Goal: Information Seeking & Learning: Check status

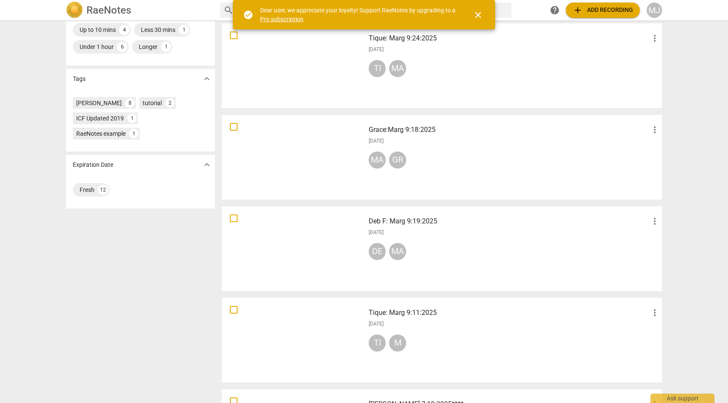
scroll to position [233, 0]
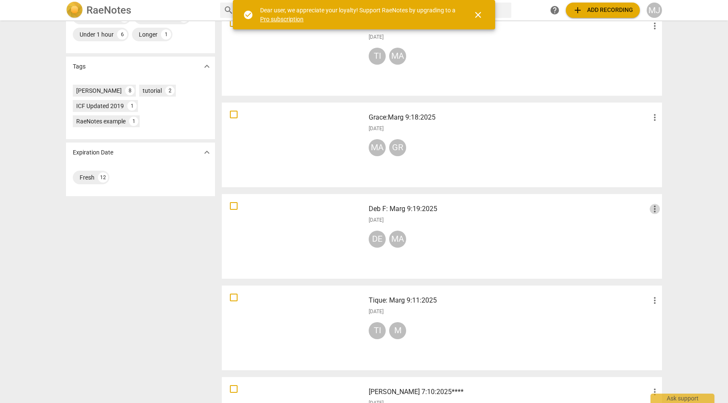
click at [493, 207] on span "more_vert" at bounding box center [655, 209] width 10 height 10
click at [493, 217] on div at bounding box center [364, 201] width 728 height 403
click at [232, 206] on input "checkbox" at bounding box center [234, 206] width 18 height 10
checkbox input "false"
click at [478, 14] on span "close" at bounding box center [478, 15] width 10 height 10
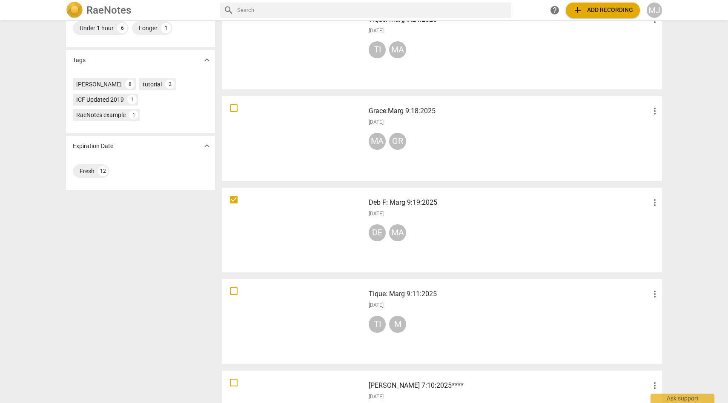
scroll to position [312, 0]
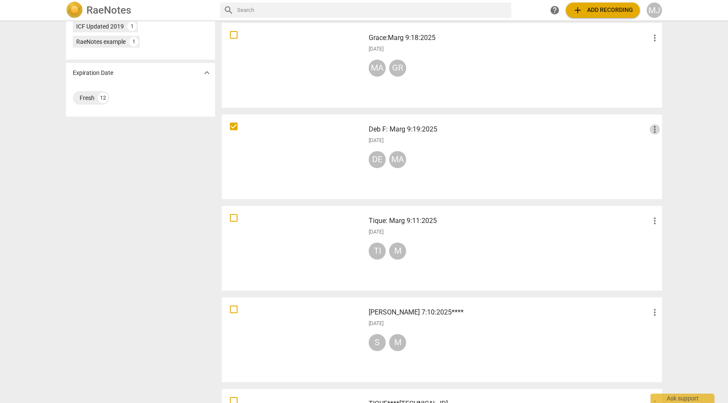
click at [493, 126] on span "more_vert" at bounding box center [655, 129] width 10 height 10
click at [493, 143] on div at bounding box center [364, 201] width 728 height 403
click at [441, 147] on div "Deb F: Marg 9:19:2025 more_vert [DATE] DE MA" at bounding box center [514, 156] width 305 height 79
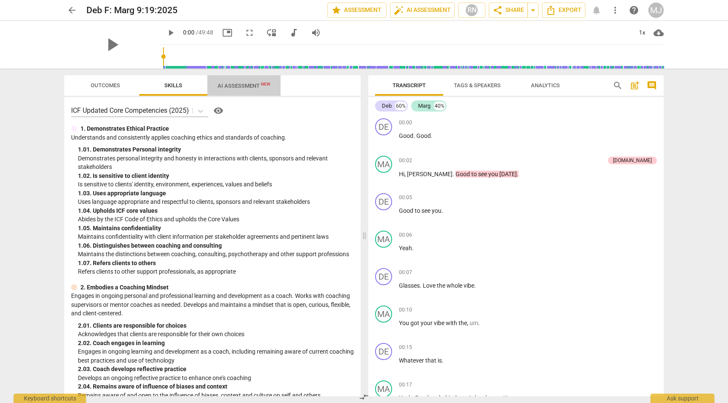
click at [245, 84] on span "AI Assessment New" at bounding box center [244, 86] width 53 height 6
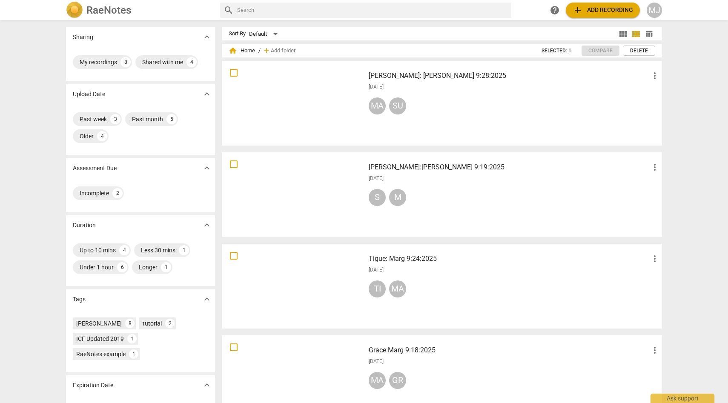
click at [437, 98] on div "[PERSON_NAME]" at bounding box center [514, 107] width 291 height 20
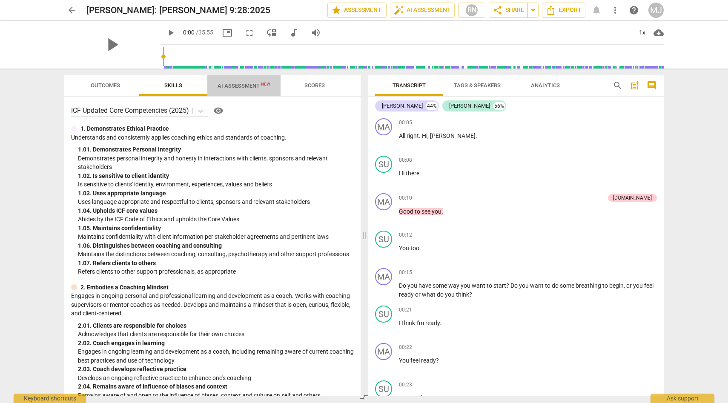
click at [248, 85] on span "AI Assessment New" at bounding box center [244, 86] width 53 height 6
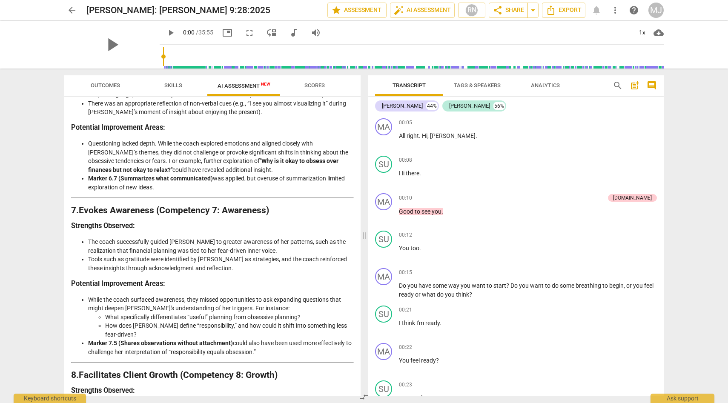
scroll to position [951, 0]
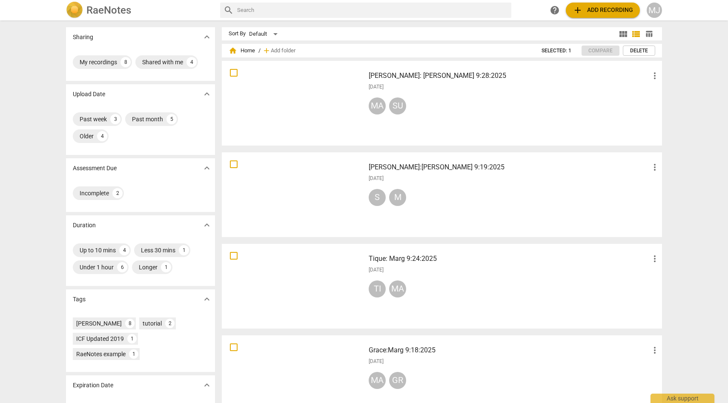
click at [427, 184] on div "[PERSON_NAME]:[PERSON_NAME] 9:19:2025 more_vert [DATE] S M" at bounding box center [514, 194] width 305 height 79
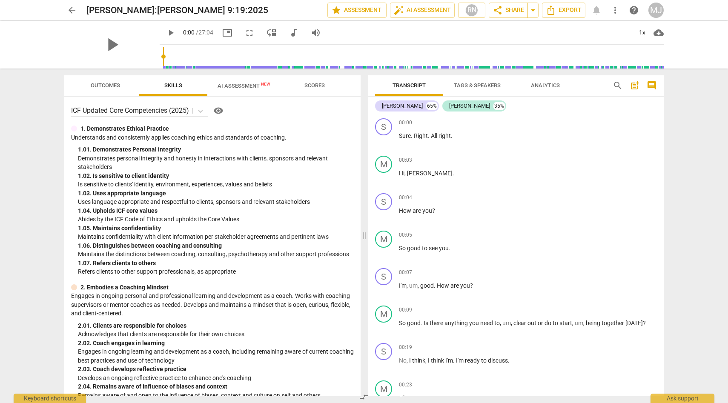
click at [252, 84] on span "AI Assessment New" at bounding box center [244, 86] width 53 height 6
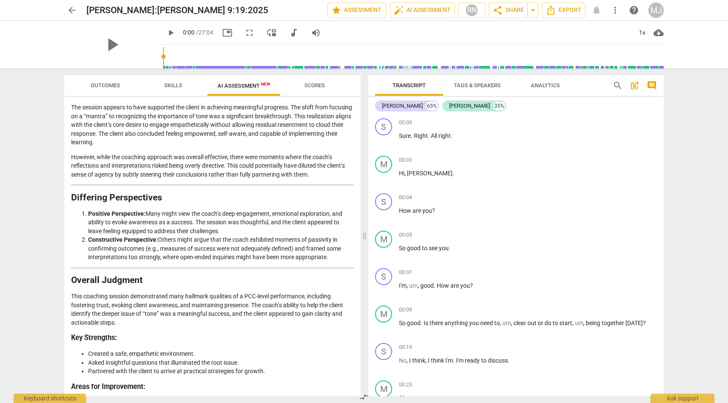
scroll to position [1223, 0]
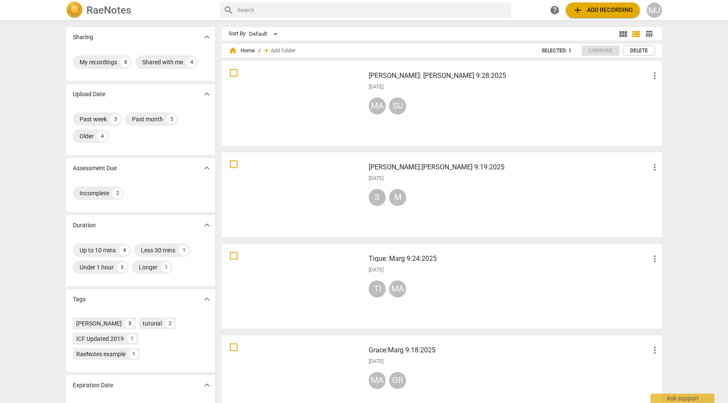
click at [440, 110] on div "[PERSON_NAME]" at bounding box center [514, 107] width 291 height 20
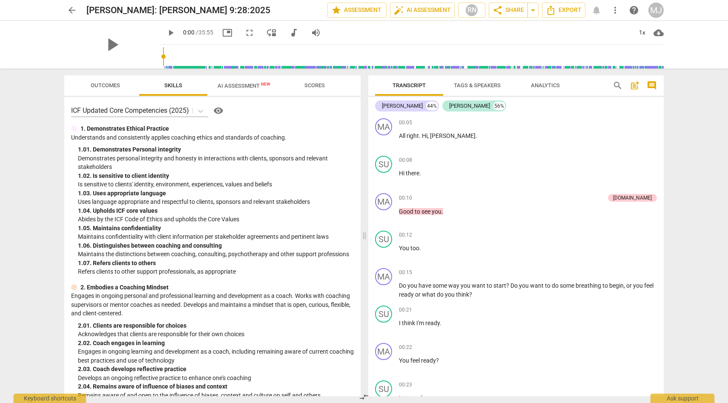
click at [238, 85] on span "AI Assessment New" at bounding box center [244, 86] width 53 height 6
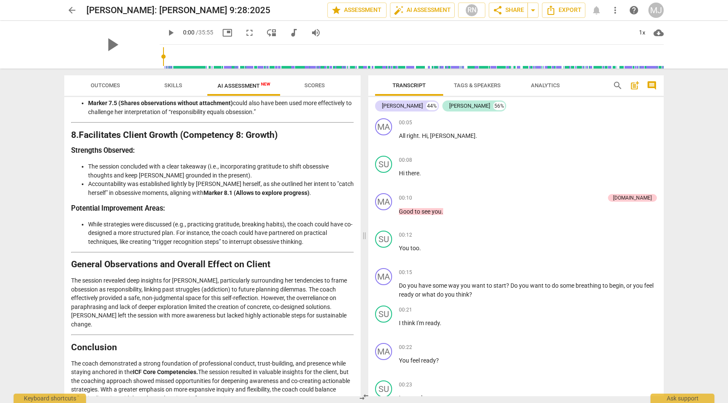
scroll to position [1322, 0]
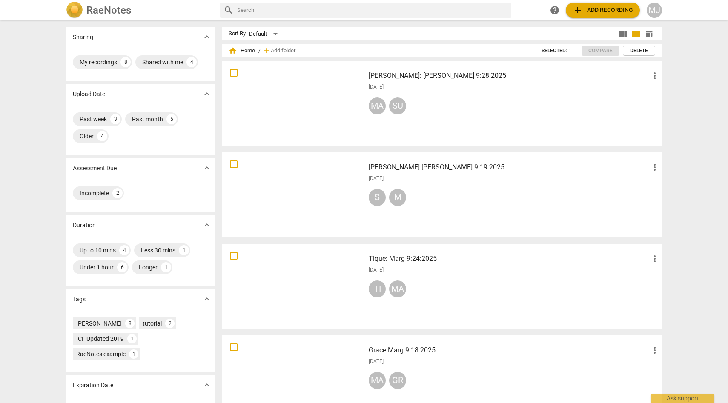
click at [439, 200] on div "S M" at bounding box center [514, 199] width 291 height 20
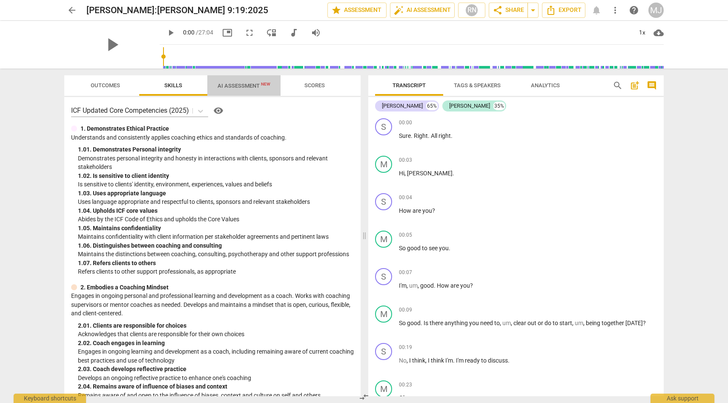
click at [252, 83] on span "AI Assessment New" at bounding box center [244, 86] width 53 height 6
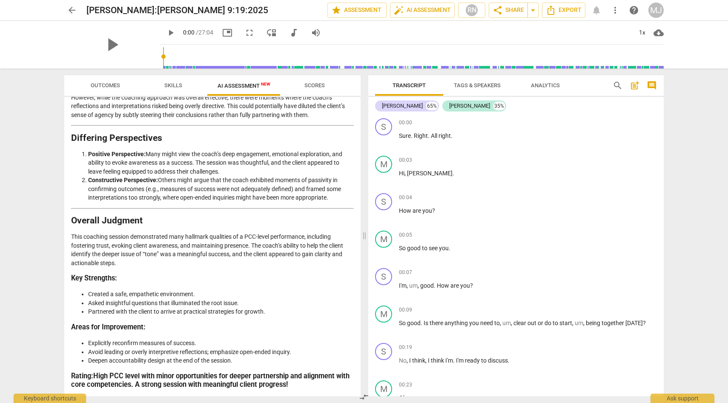
scroll to position [1220, 0]
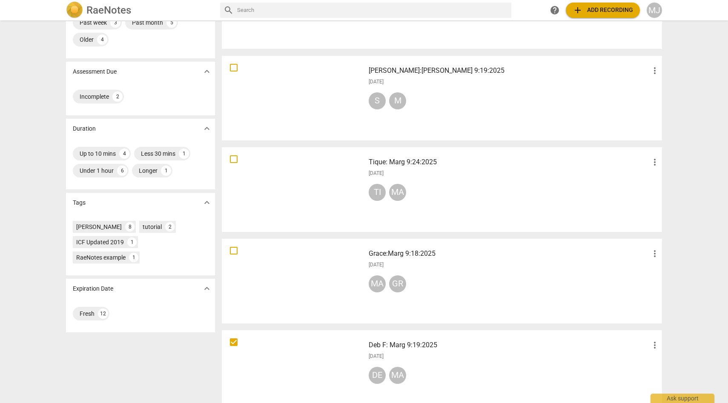
scroll to position [101, 0]
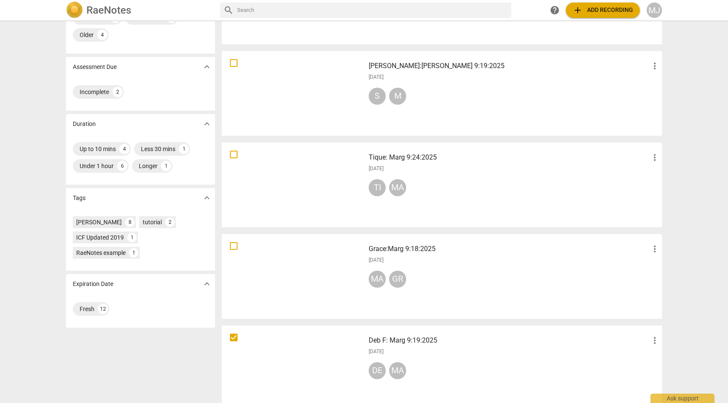
click at [450, 172] on div "Tique: Marg 9:24:2025 more_vert [DATE] TI MA" at bounding box center [514, 185] width 305 height 79
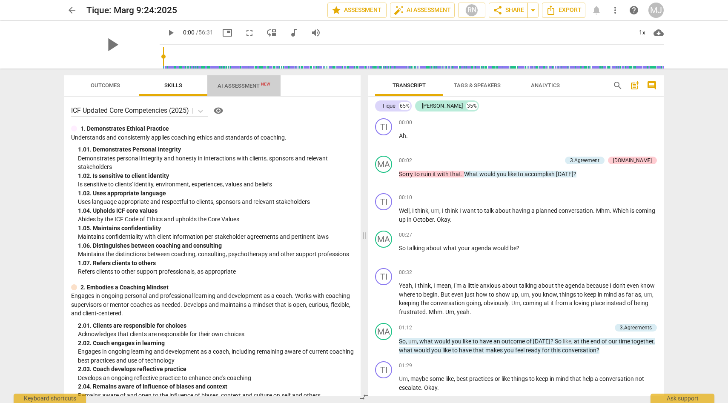
click at [237, 84] on span "AI Assessment New" at bounding box center [244, 86] width 53 height 6
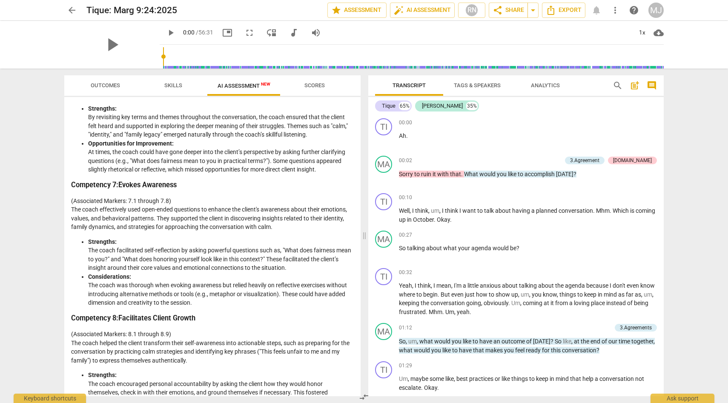
scroll to position [1339, 0]
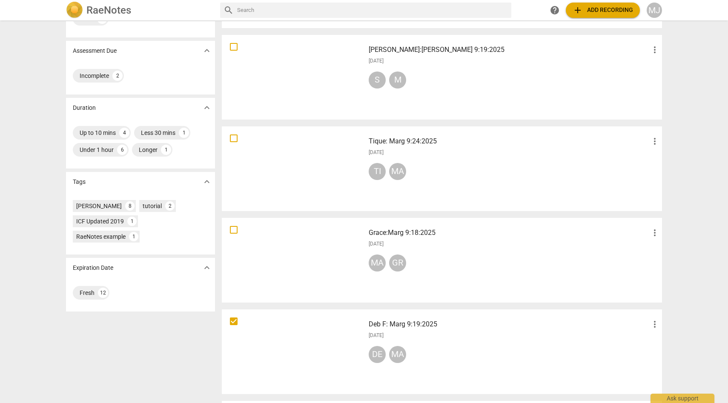
scroll to position [120, 0]
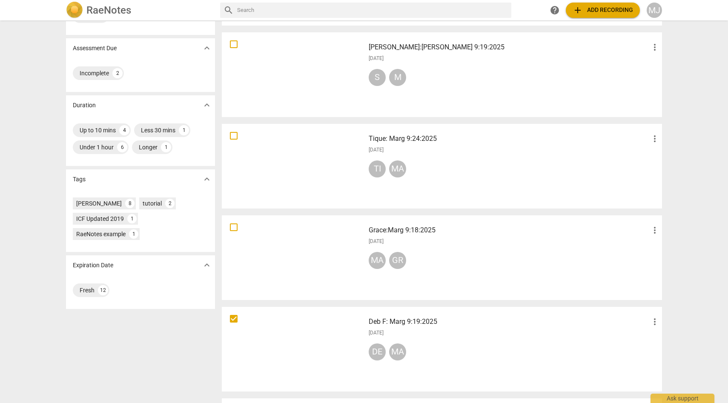
click at [429, 255] on div "MA GR" at bounding box center [514, 262] width 291 height 20
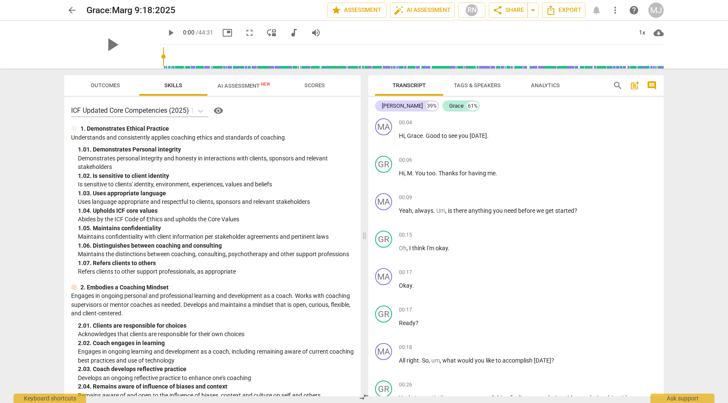
click at [248, 83] on span "AI Assessment New" at bounding box center [244, 86] width 53 height 6
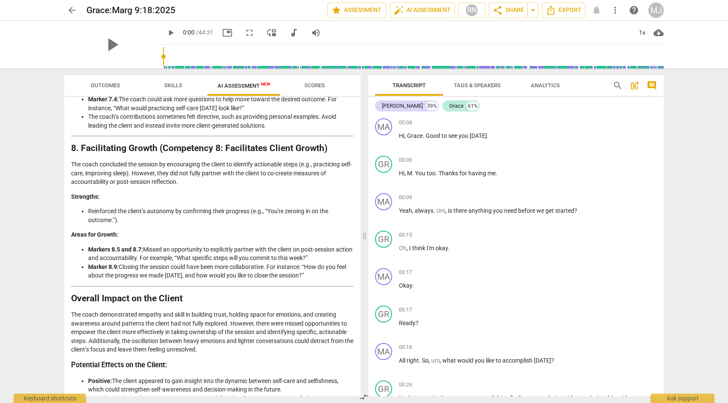
scroll to position [1453, 0]
